Goal: Transaction & Acquisition: Purchase product/service

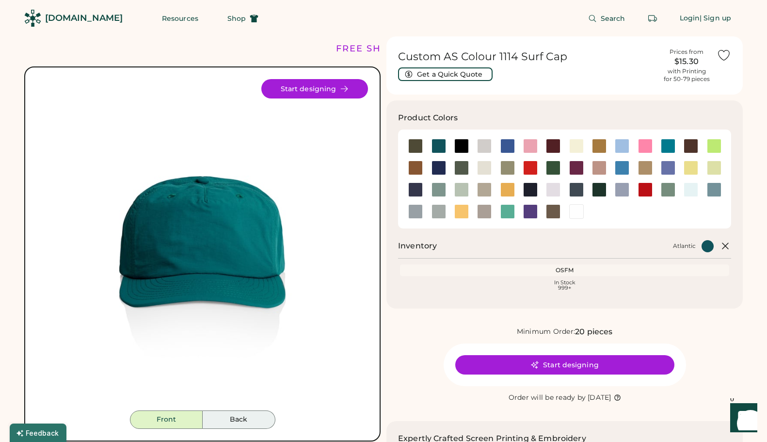
click at [241, 419] on button "Back" at bounding box center [239, 419] width 73 height 18
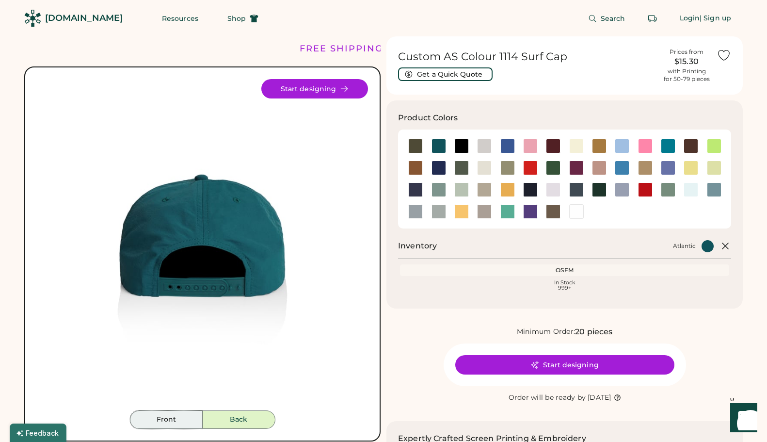
click at [177, 419] on button "Front" at bounding box center [166, 419] width 73 height 18
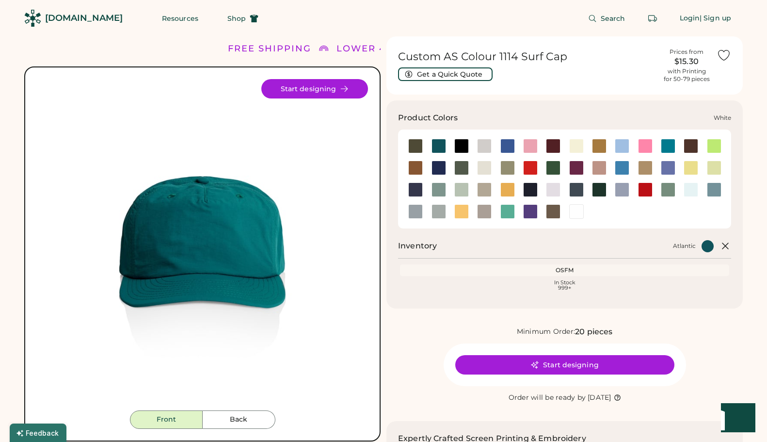
click at [580, 214] on div at bounding box center [576, 211] width 15 height 15
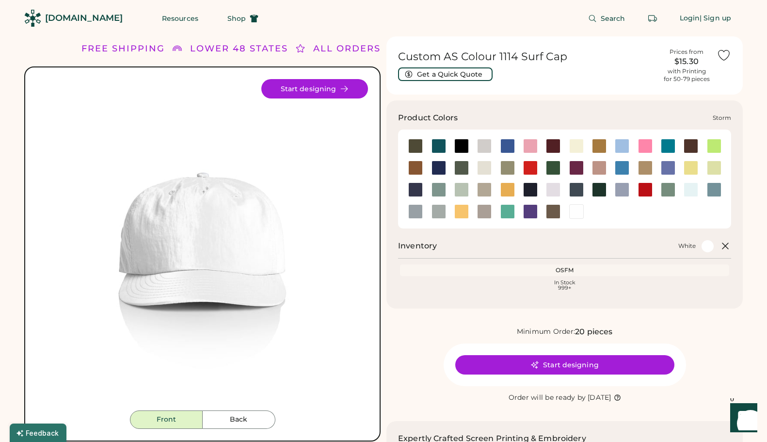
click at [432, 208] on div at bounding box center [439, 211] width 15 height 15
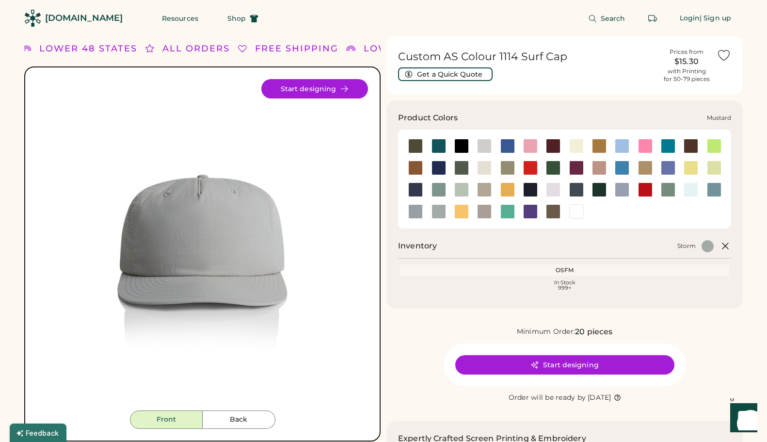
click at [507, 191] on div at bounding box center [507, 189] width 15 height 15
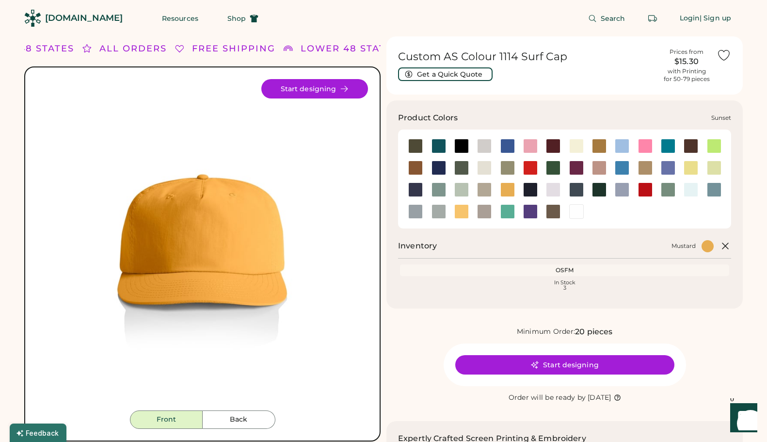
click at [468, 209] on div at bounding box center [461, 211] width 15 height 15
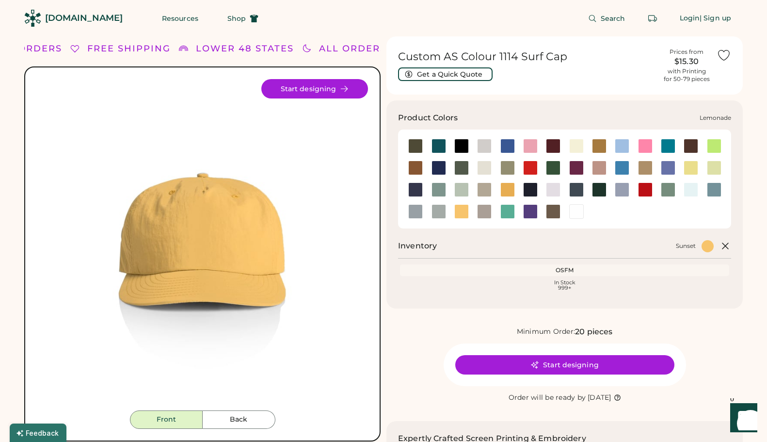
click at [693, 166] on div at bounding box center [691, 167] width 15 height 15
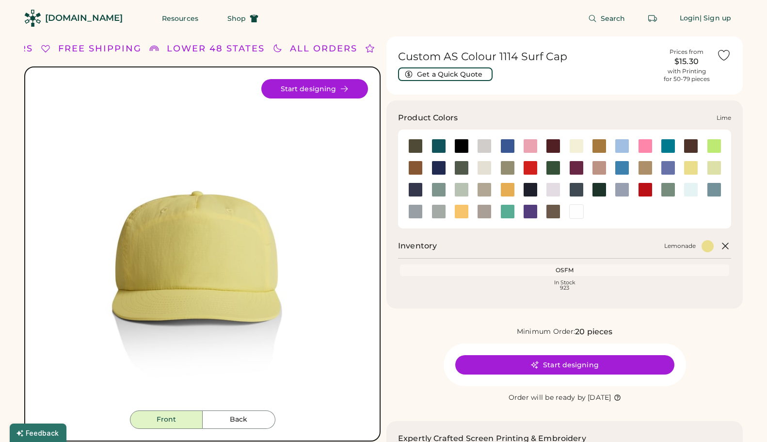
click at [713, 165] on div at bounding box center [714, 167] width 15 height 15
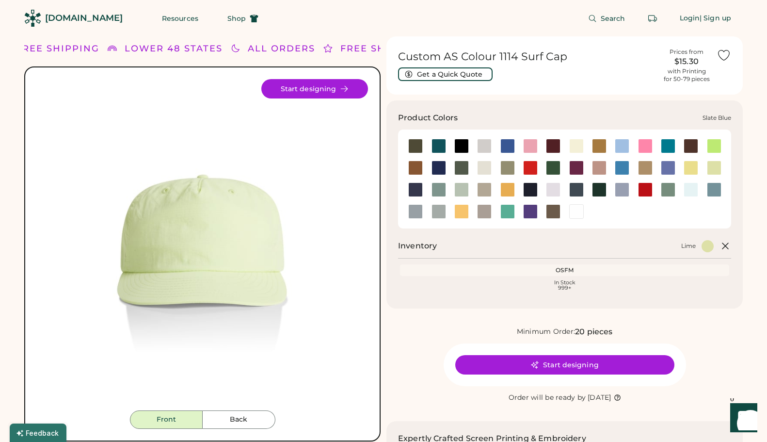
click at [713, 192] on div at bounding box center [714, 189] width 15 height 15
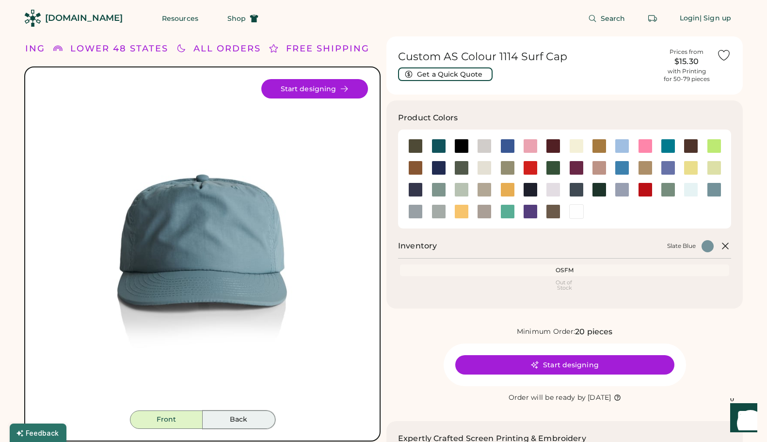
click at [234, 417] on button "Back" at bounding box center [239, 419] width 73 height 18
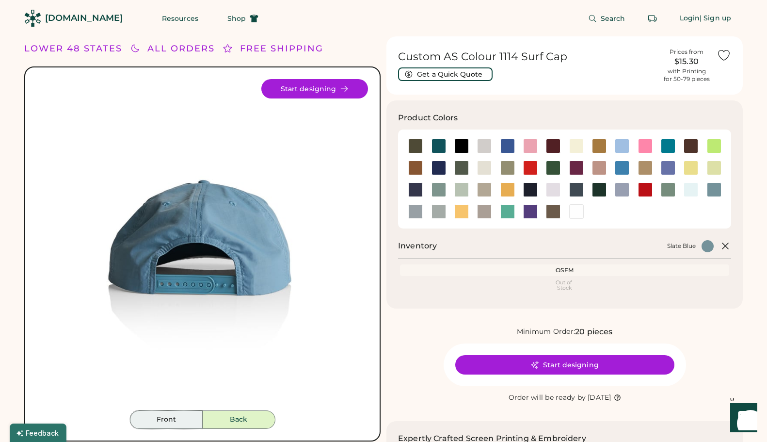
click at [167, 422] on button "Front" at bounding box center [166, 419] width 73 height 18
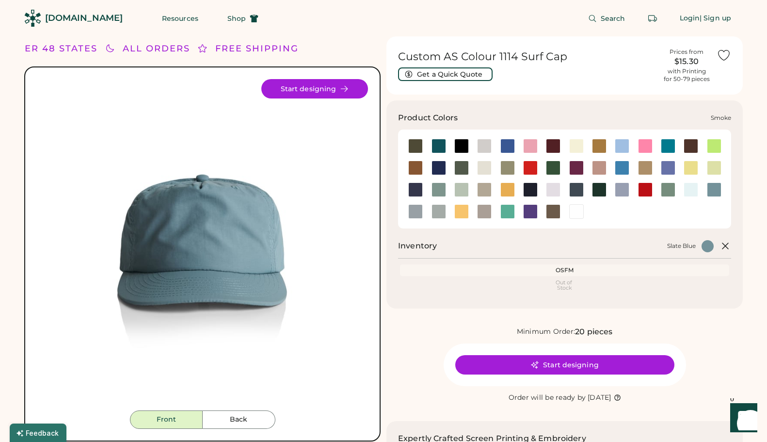
click at [414, 213] on div at bounding box center [415, 211] width 15 height 15
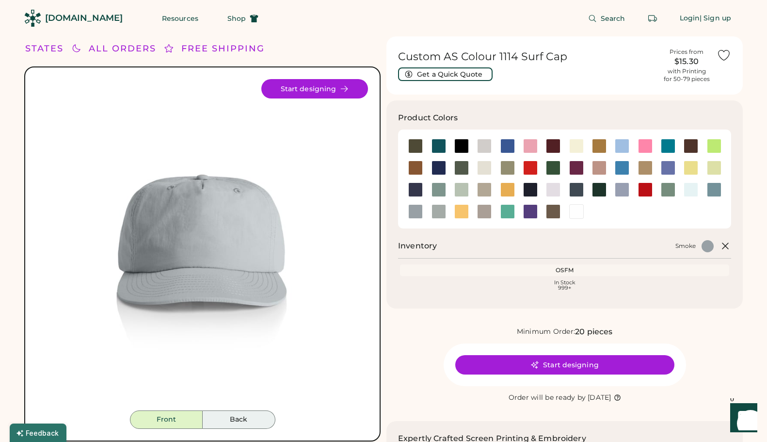
click at [240, 427] on button "Back" at bounding box center [239, 419] width 73 height 18
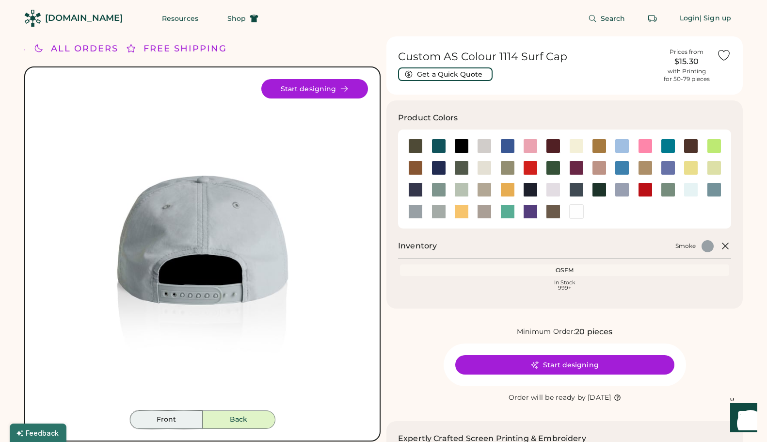
click at [176, 421] on button "Front" at bounding box center [166, 419] width 73 height 18
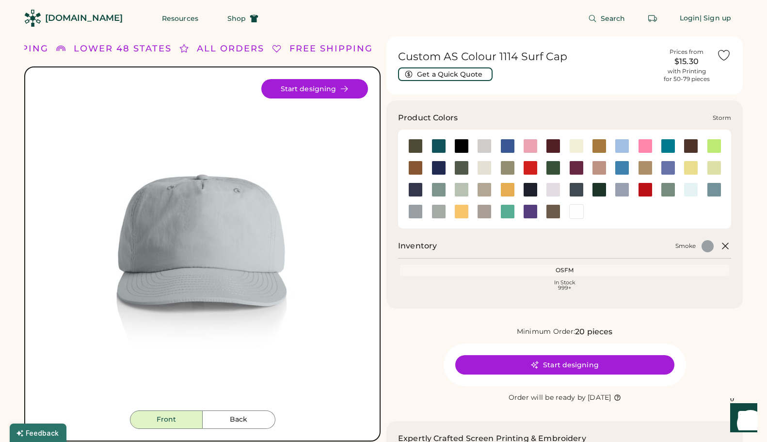
click at [445, 215] on div at bounding box center [439, 211] width 15 height 15
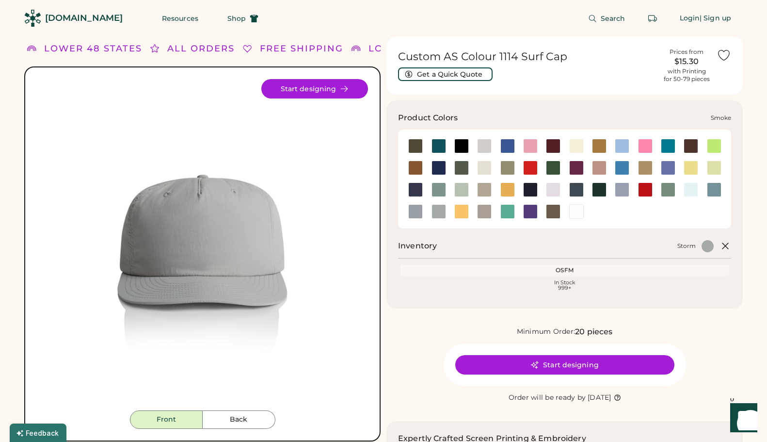
click at [416, 216] on div at bounding box center [415, 211] width 15 height 15
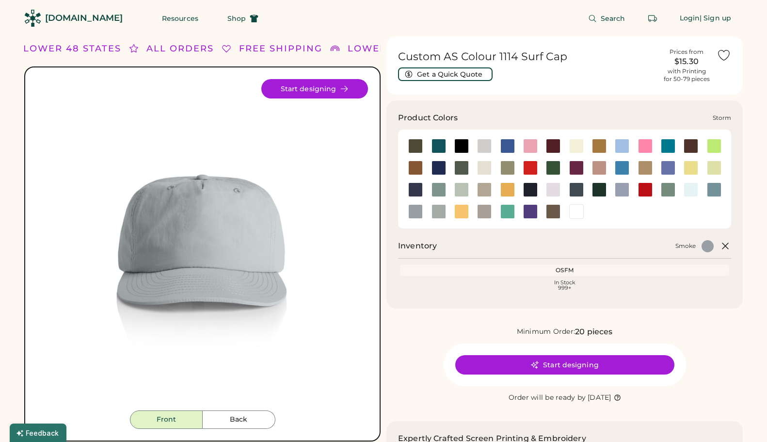
click at [438, 211] on div at bounding box center [439, 211] width 15 height 15
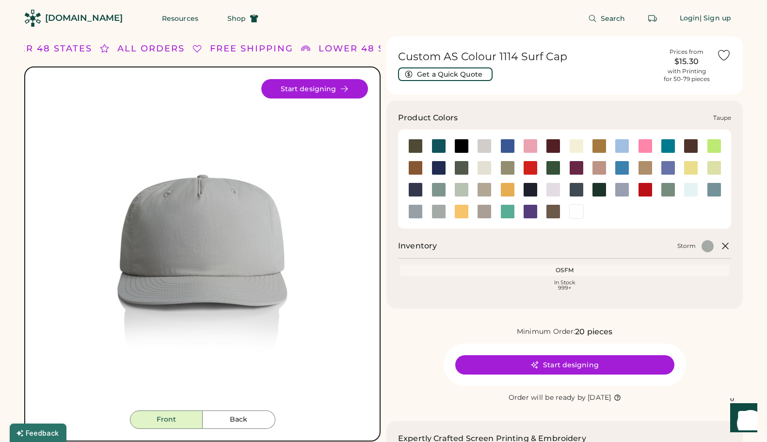
click at [488, 214] on div at bounding box center [484, 211] width 15 height 15
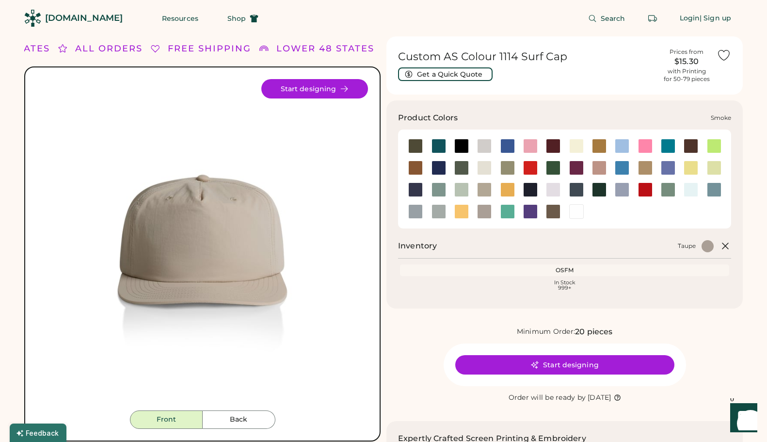
click at [422, 213] on div at bounding box center [415, 211] width 15 height 15
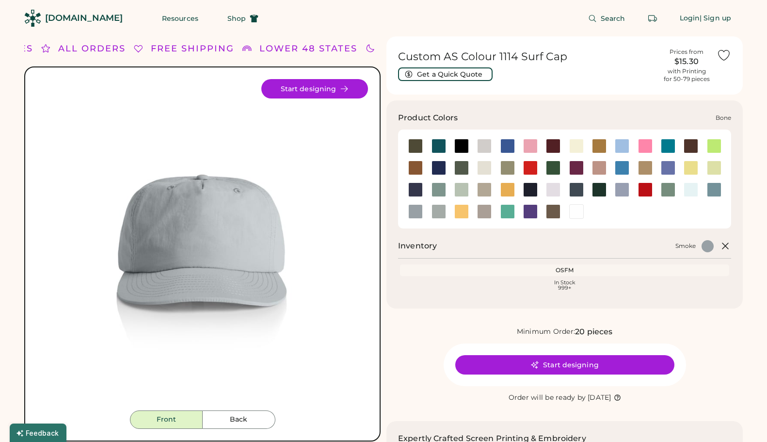
click at [478, 143] on div at bounding box center [484, 146] width 15 height 15
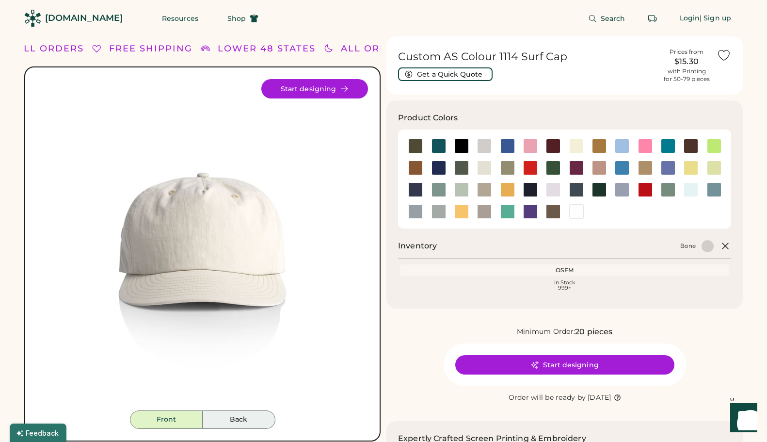
click at [222, 424] on button "Back" at bounding box center [239, 419] width 73 height 18
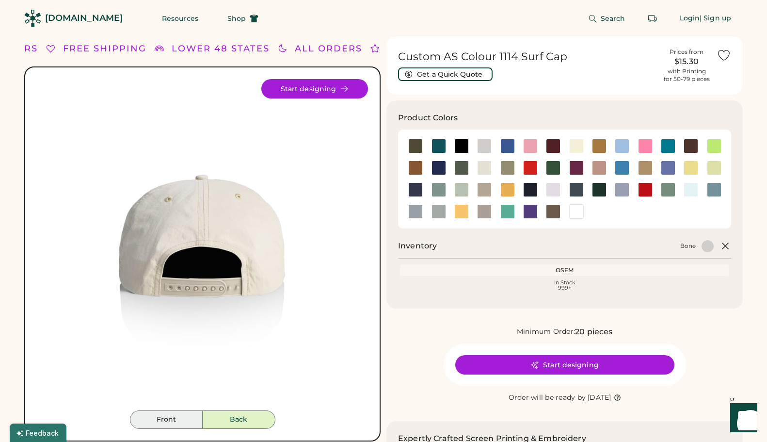
click at [183, 419] on button "Front" at bounding box center [166, 419] width 73 height 18
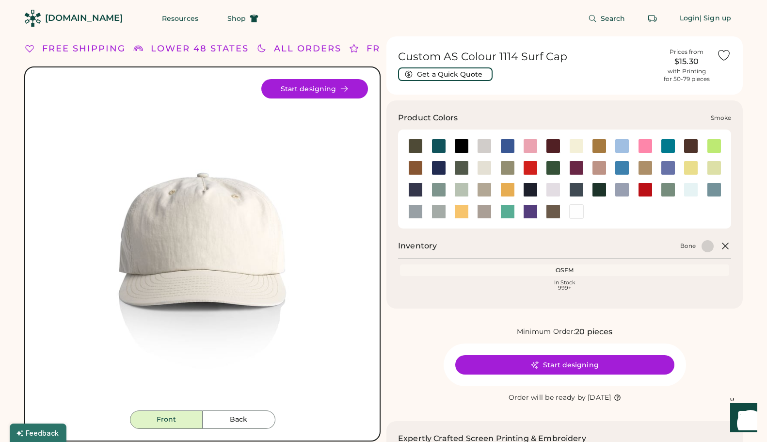
click at [417, 210] on div at bounding box center [415, 211] width 15 height 15
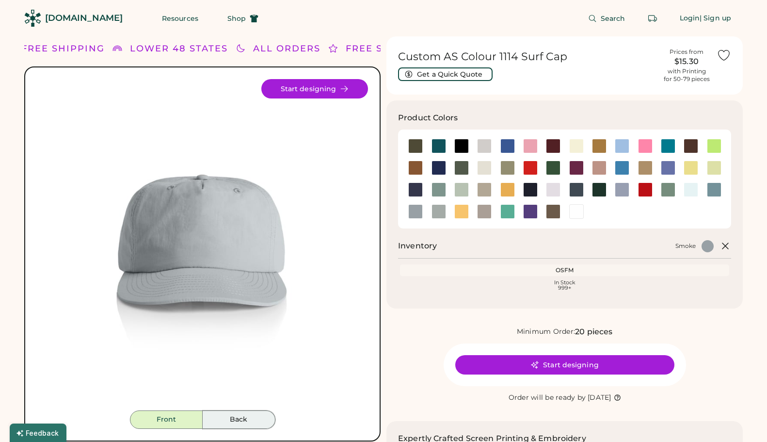
click at [219, 415] on button "Back" at bounding box center [239, 419] width 73 height 18
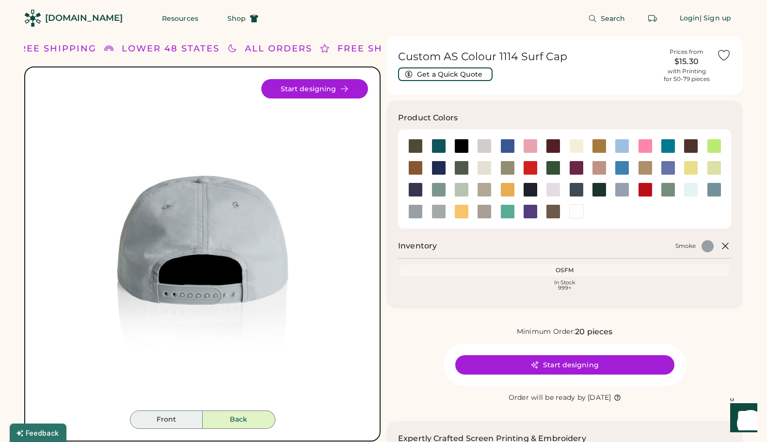
click at [194, 422] on button "Front" at bounding box center [166, 419] width 73 height 18
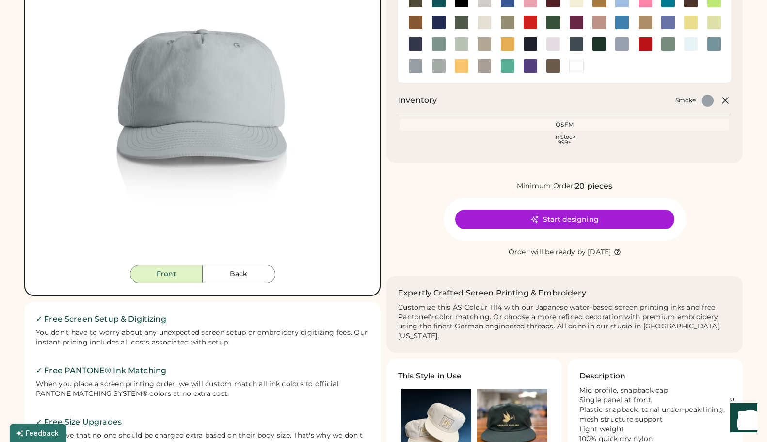
scroll to position [194, 0]
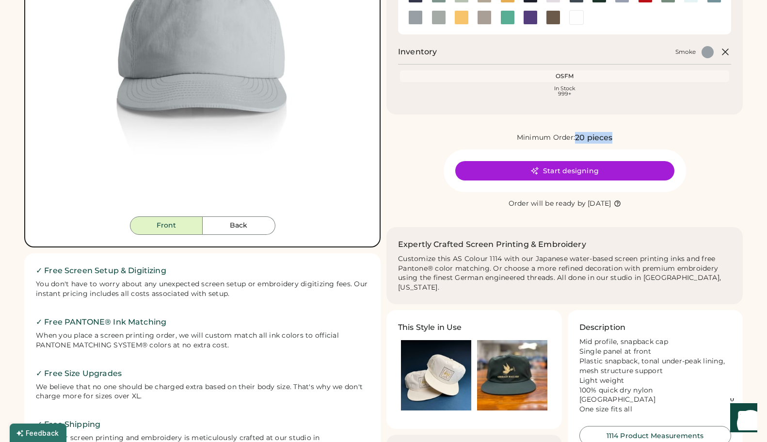
drag, startPoint x: 617, startPoint y: 138, endPoint x: 576, endPoint y: 130, distance: 41.6
click at [576, 130] on div "Custom AS Colour 1114 Surf Cap Get a Quick Quote Prices from $15.30 with Printi…" at bounding box center [564, 178] width 356 height 672
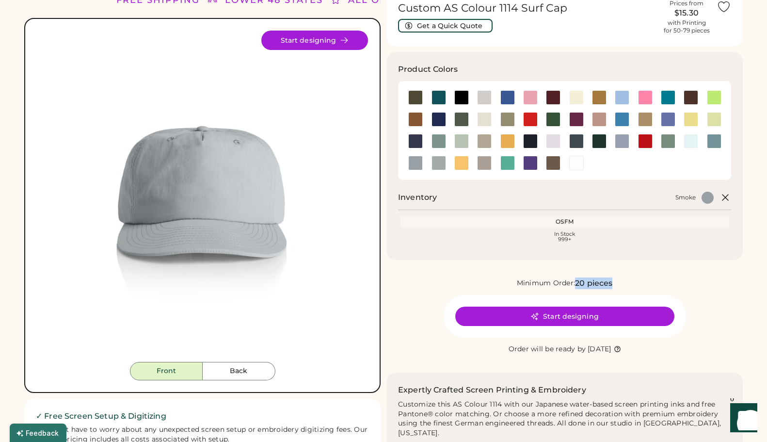
scroll to position [0, 0]
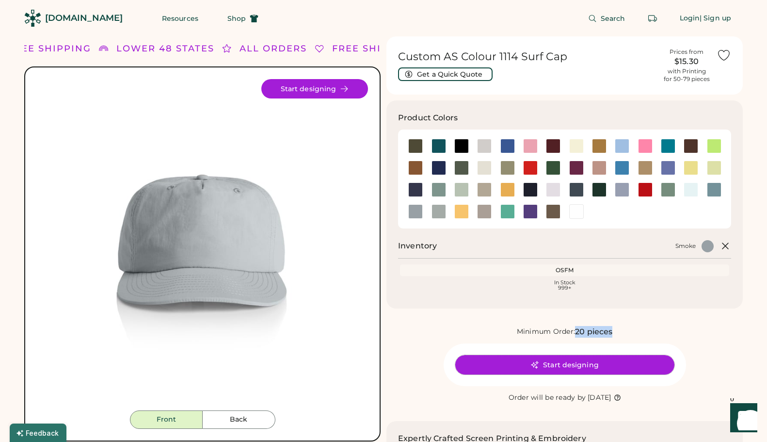
click at [524, 358] on button "Start designing" at bounding box center [564, 364] width 219 height 19
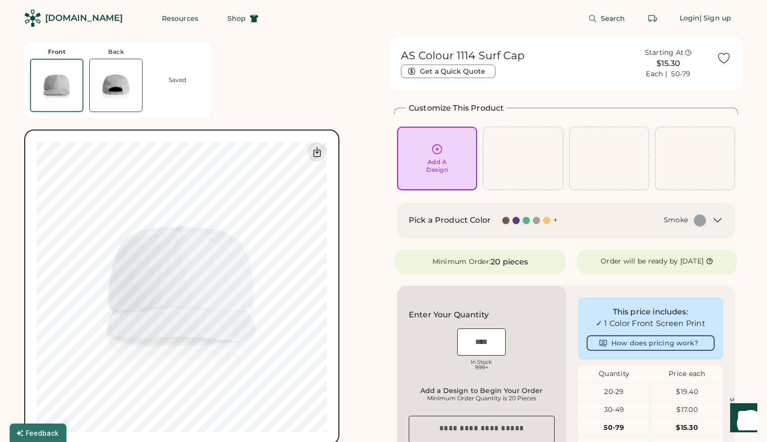
click at [438, 171] on div "Add A Design" at bounding box center [437, 166] width 22 height 16
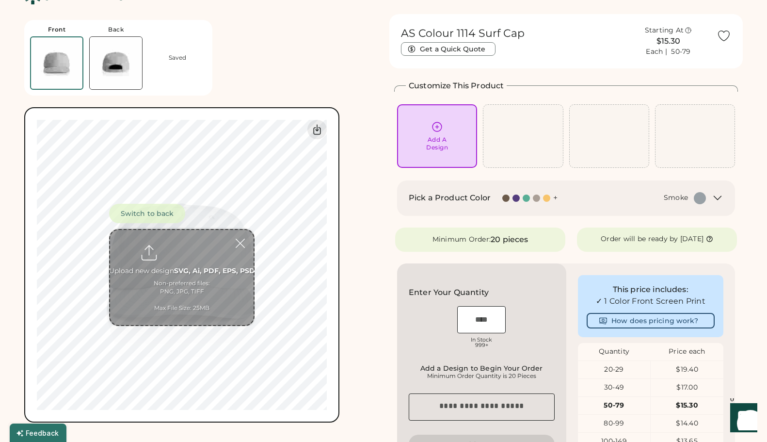
scroll to position [36, 0]
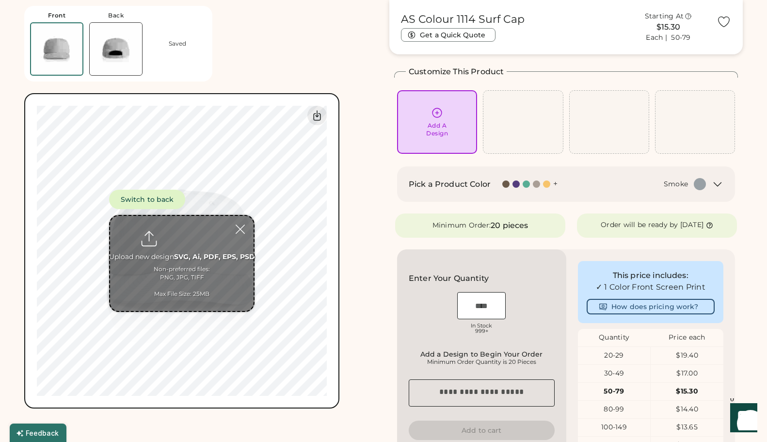
click at [182, 238] on input "file" at bounding box center [182, 263] width 144 height 95
type input "**********"
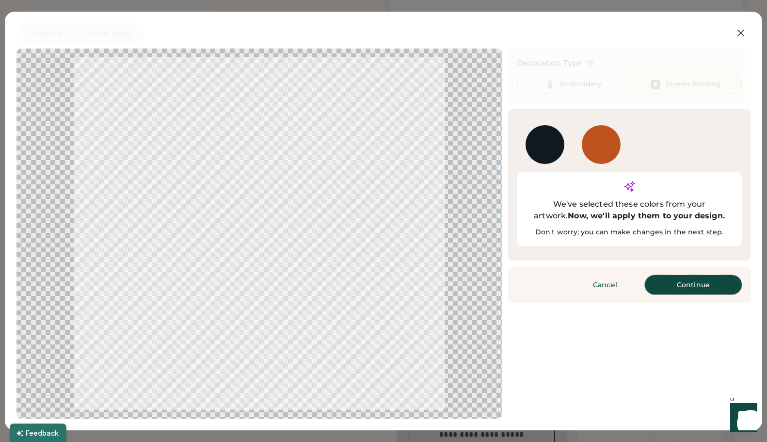
click at [682, 275] on button "Continue" at bounding box center [693, 284] width 97 height 19
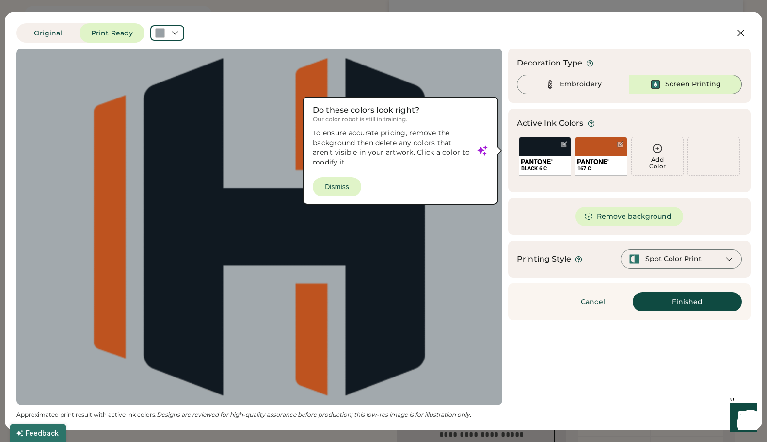
click at [342, 186] on div at bounding box center [259, 226] width 468 height 339
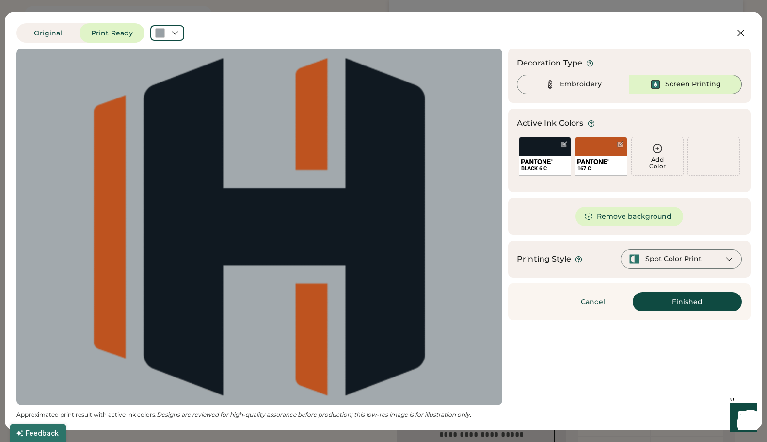
scroll to position [0, 0]
click at [588, 79] on div "Embroidery" at bounding box center [573, 84] width 112 height 19
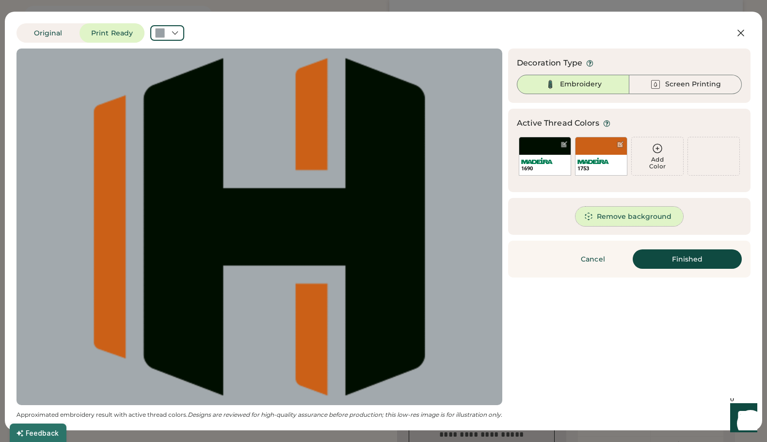
click at [652, 222] on button "Remove background" at bounding box center [630, 216] width 108 height 19
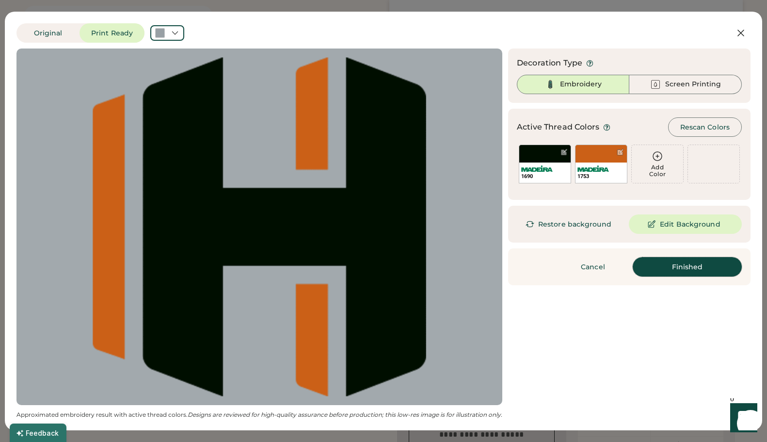
click at [701, 266] on button "Finished" at bounding box center [687, 266] width 109 height 19
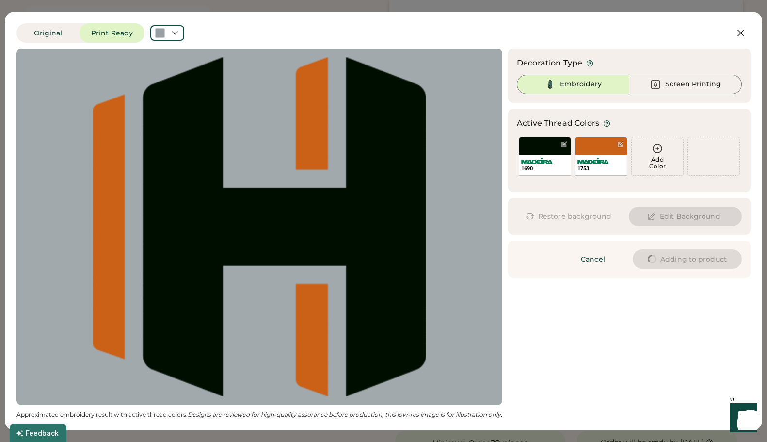
type input "****"
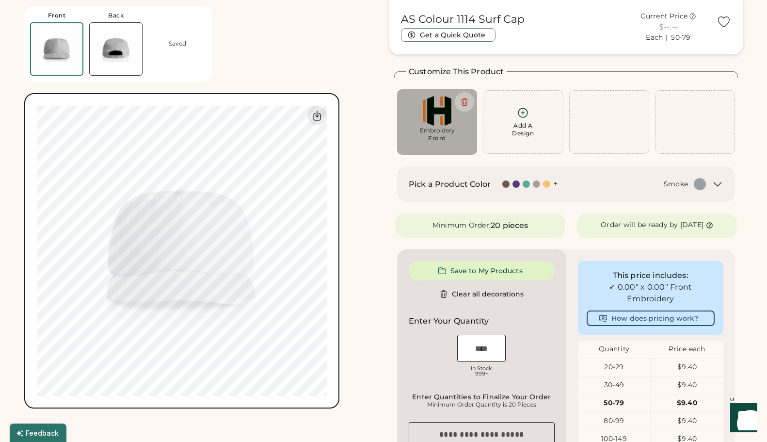
type input "****"
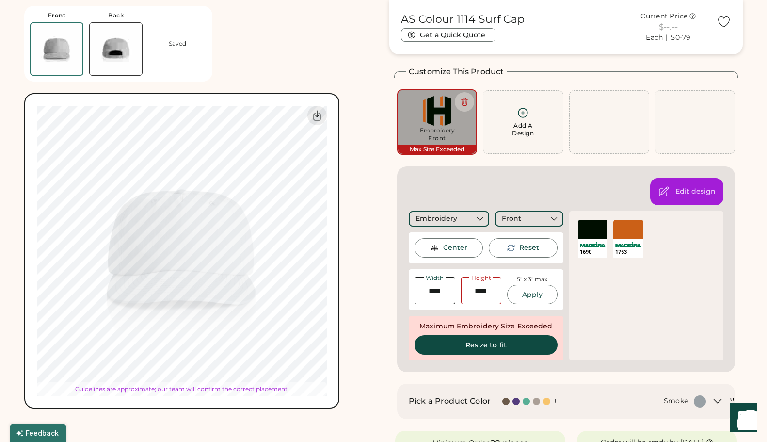
type input "****"
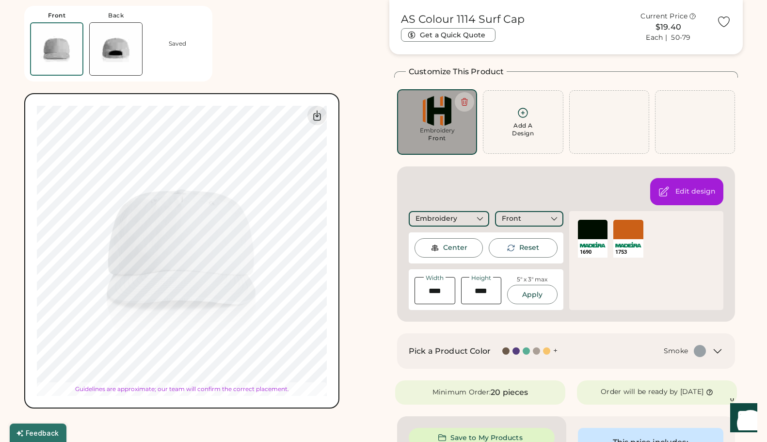
type input "****"
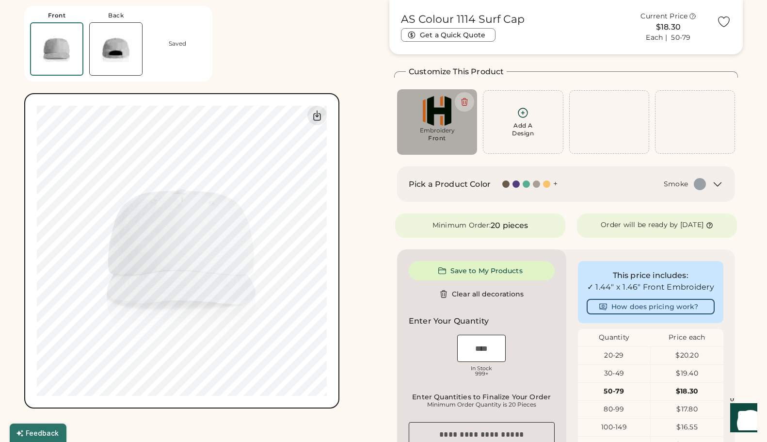
type input "****"
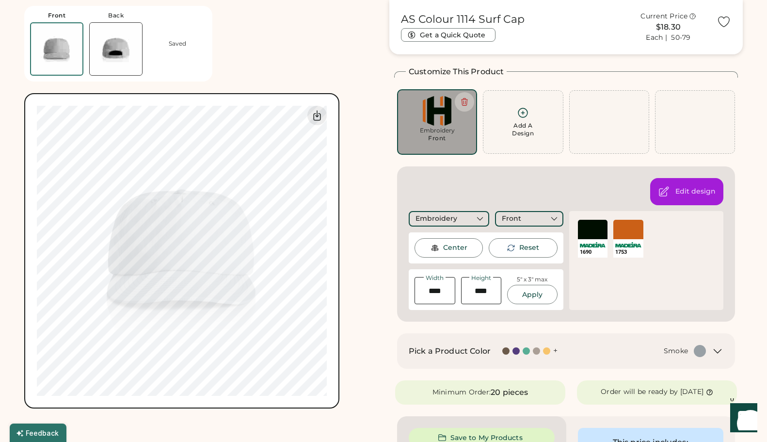
click at [126, 63] on img at bounding box center [116, 49] width 52 height 52
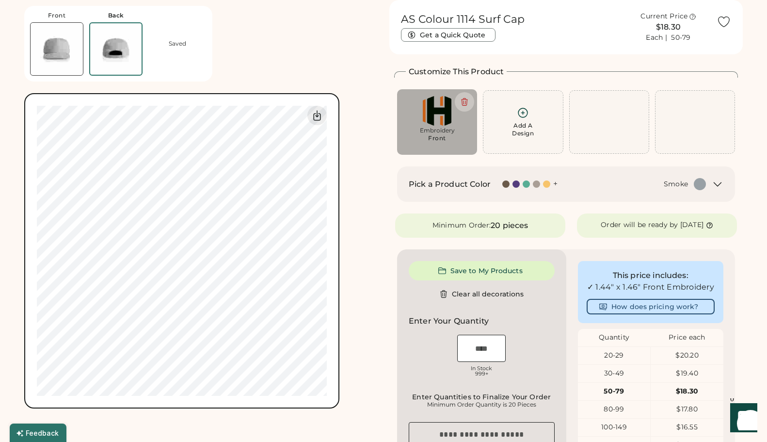
scroll to position [3, 0]
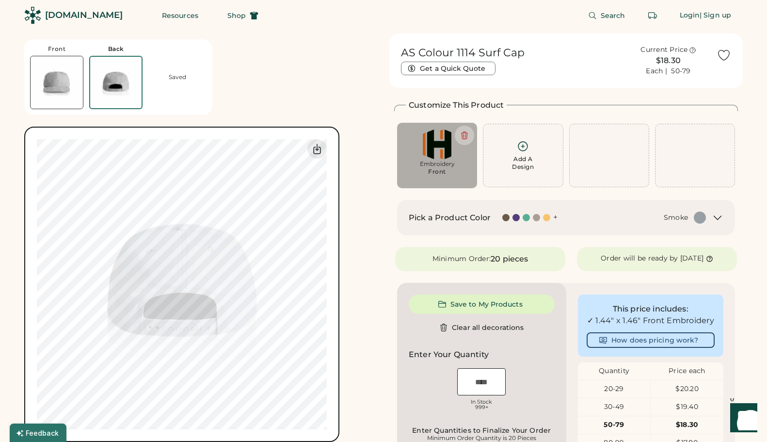
click at [71, 75] on img at bounding box center [57, 82] width 52 height 52
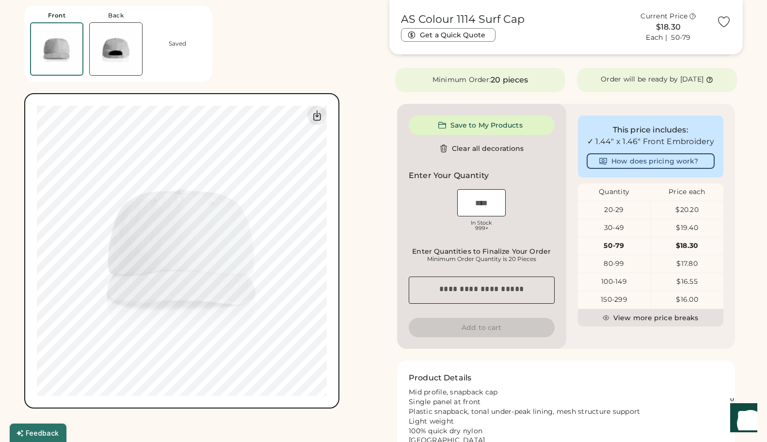
scroll to position [133, 0]
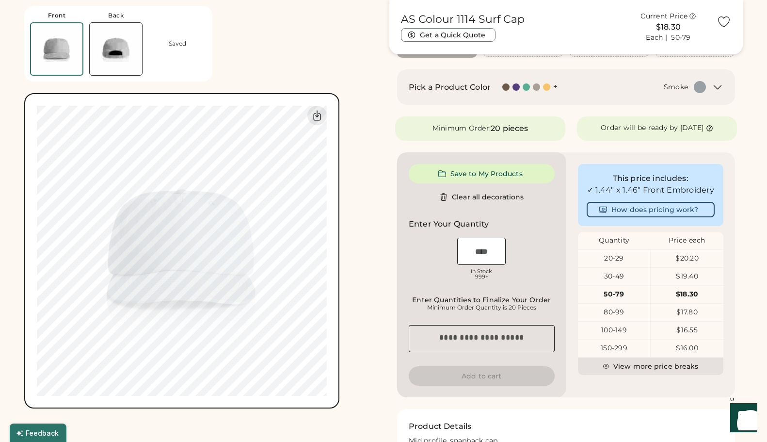
type input "****"
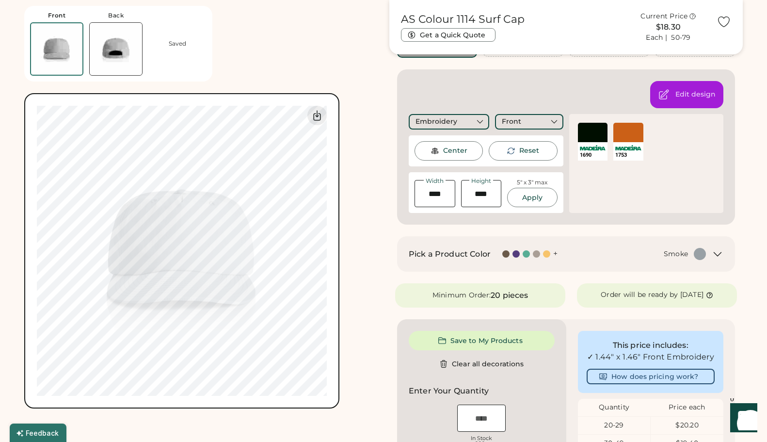
click at [132, 69] on img at bounding box center [116, 49] width 52 height 52
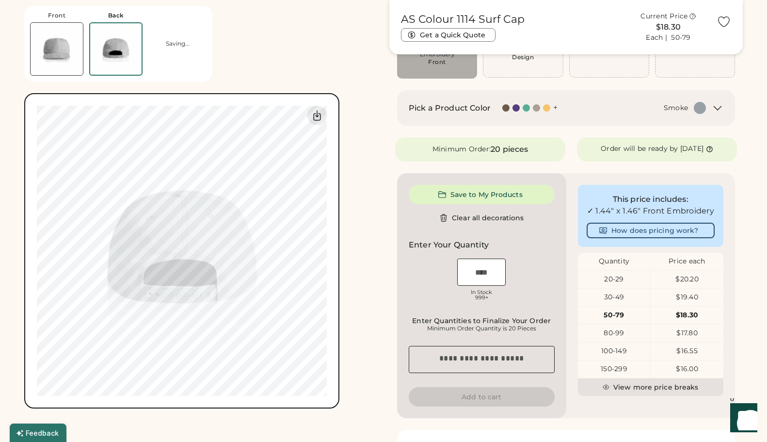
scroll to position [100, 0]
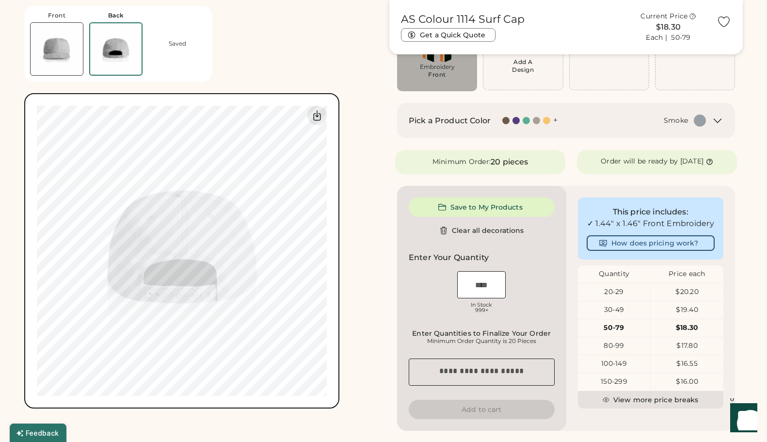
click at [70, 71] on img at bounding box center [57, 49] width 52 height 52
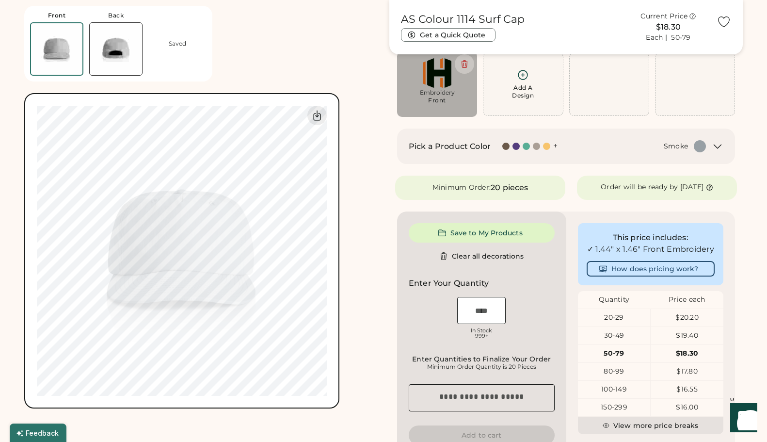
scroll to position [66, 0]
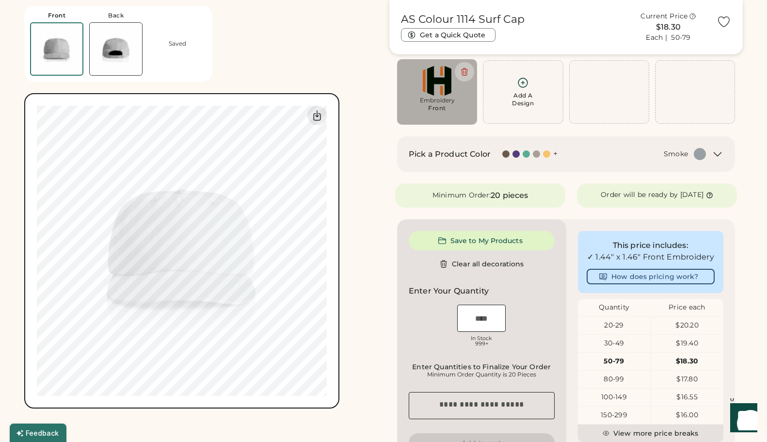
type input "****"
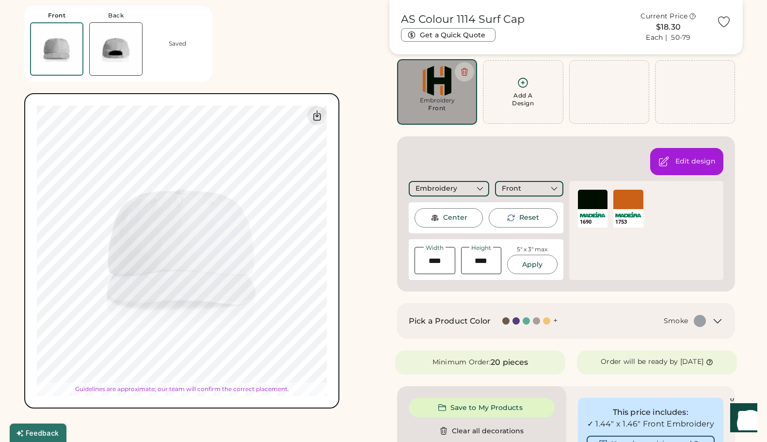
type input "****"
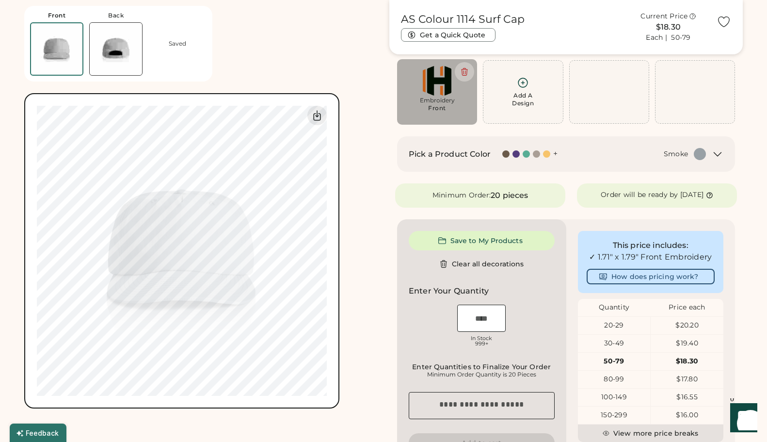
click at [119, 55] on img at bounding box center [116, 49] width 52 height 52
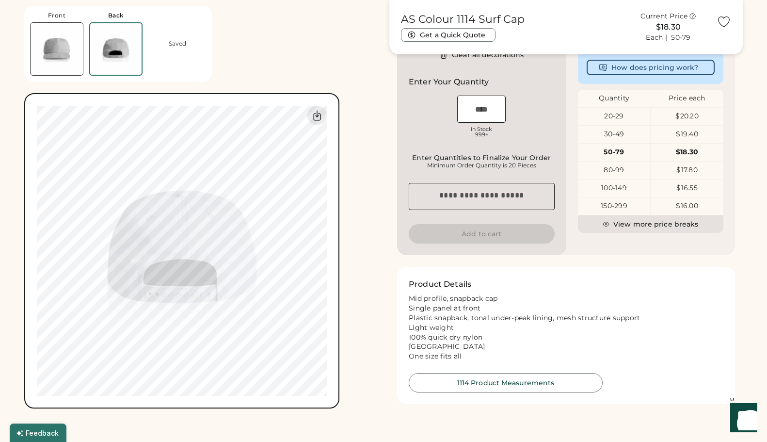
scroll to position [227, 0]
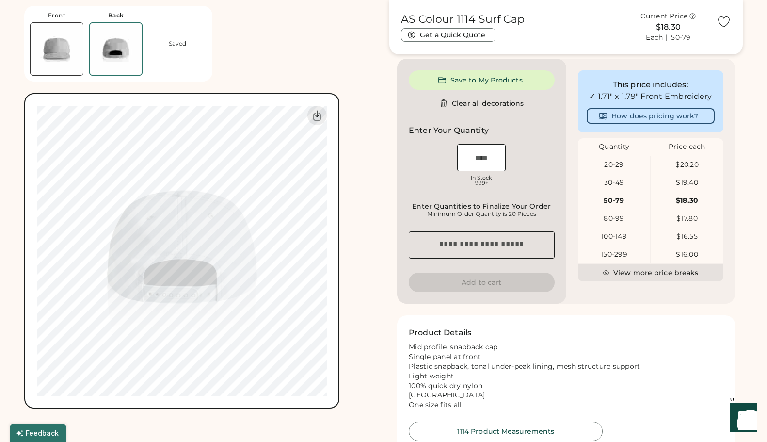
click at [464, 155] on input "input" at bounding box center [481, 157] width 48 height 27
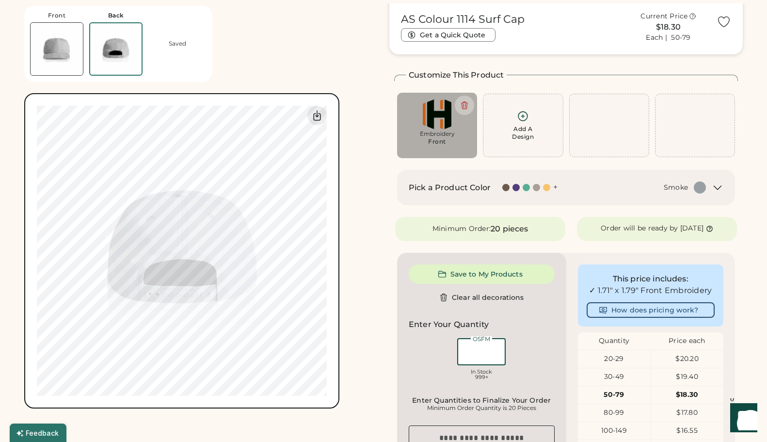
scroll to position [0, 0]
